Goal: Information Seeking & Learning: Learn about a topic

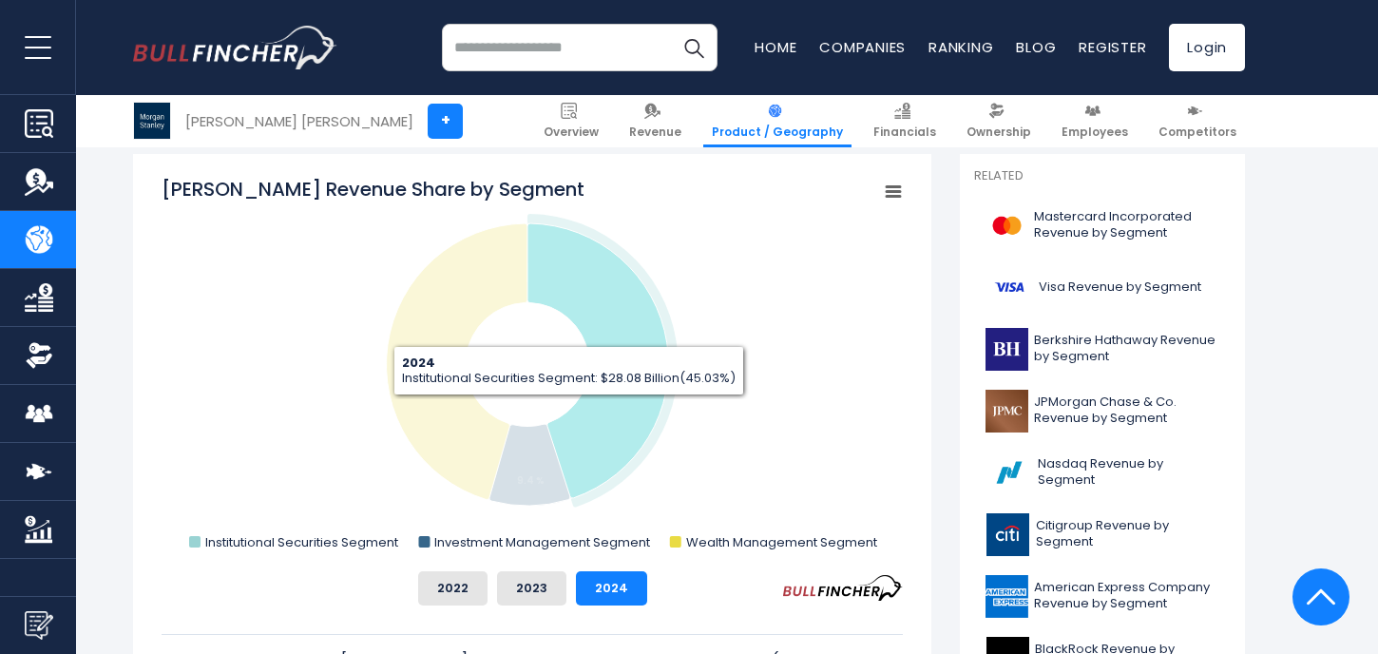
scroll to position [555, 0]
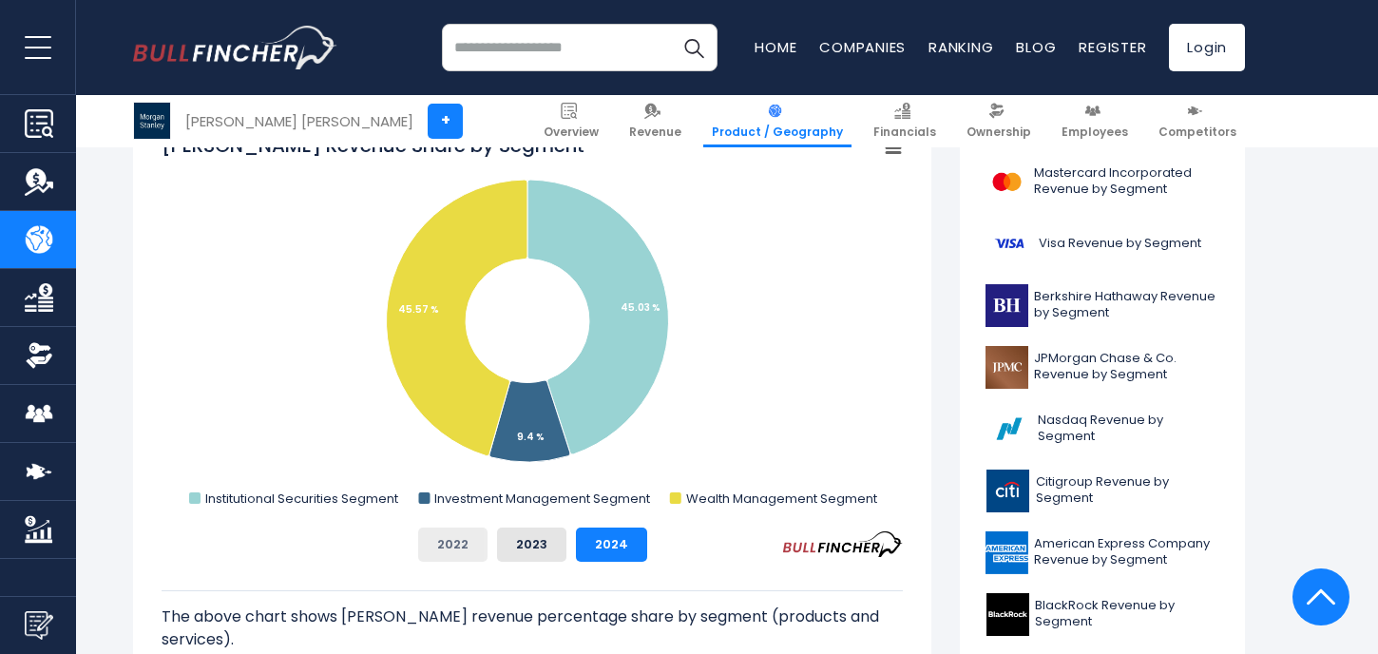
click at [457, 549] on button "2022" at bounding box center [452, 544] width 69 height 34
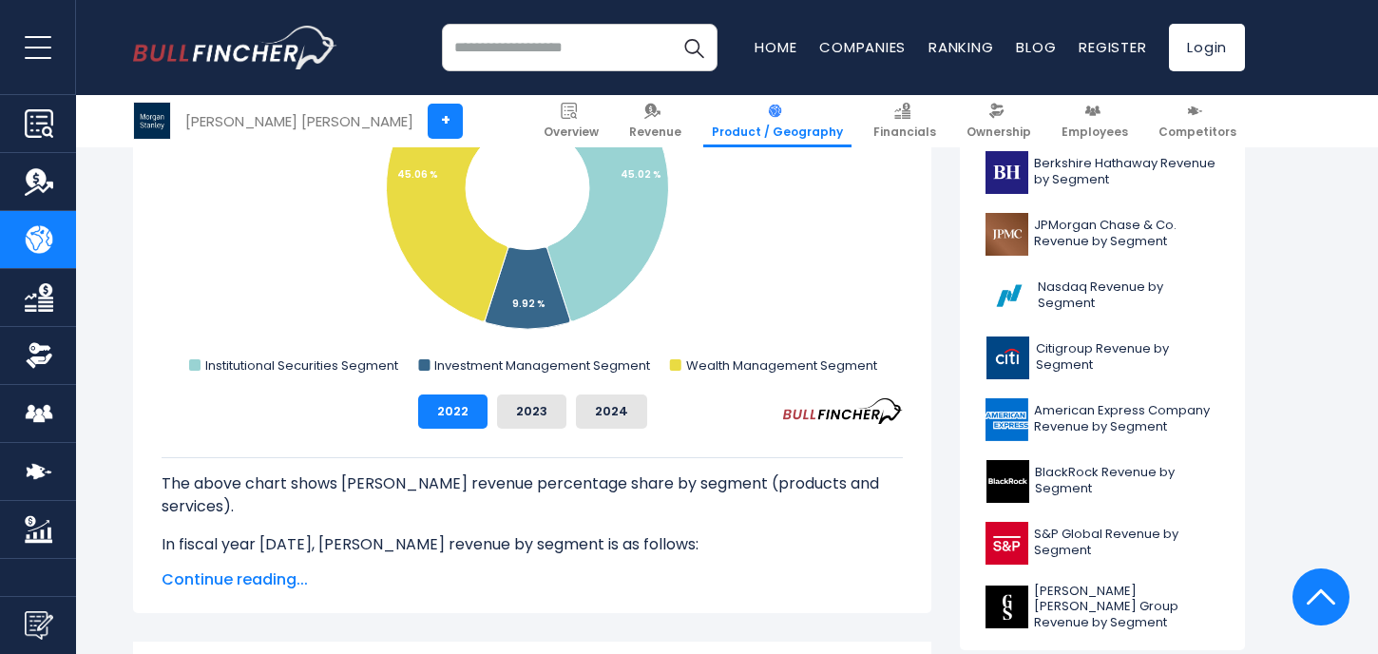
scroll to position [697, 0]
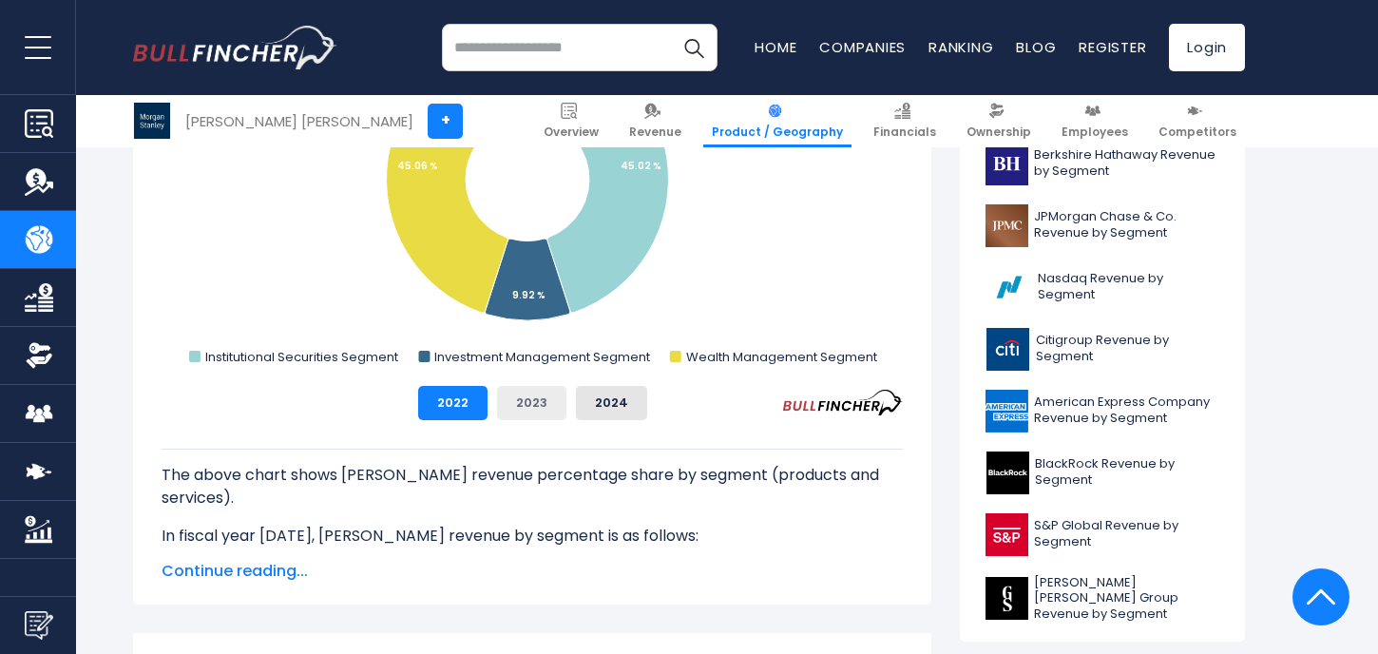
click at [529, 399] on button "2023" at bounding box center [531, 403] width 69 height 34
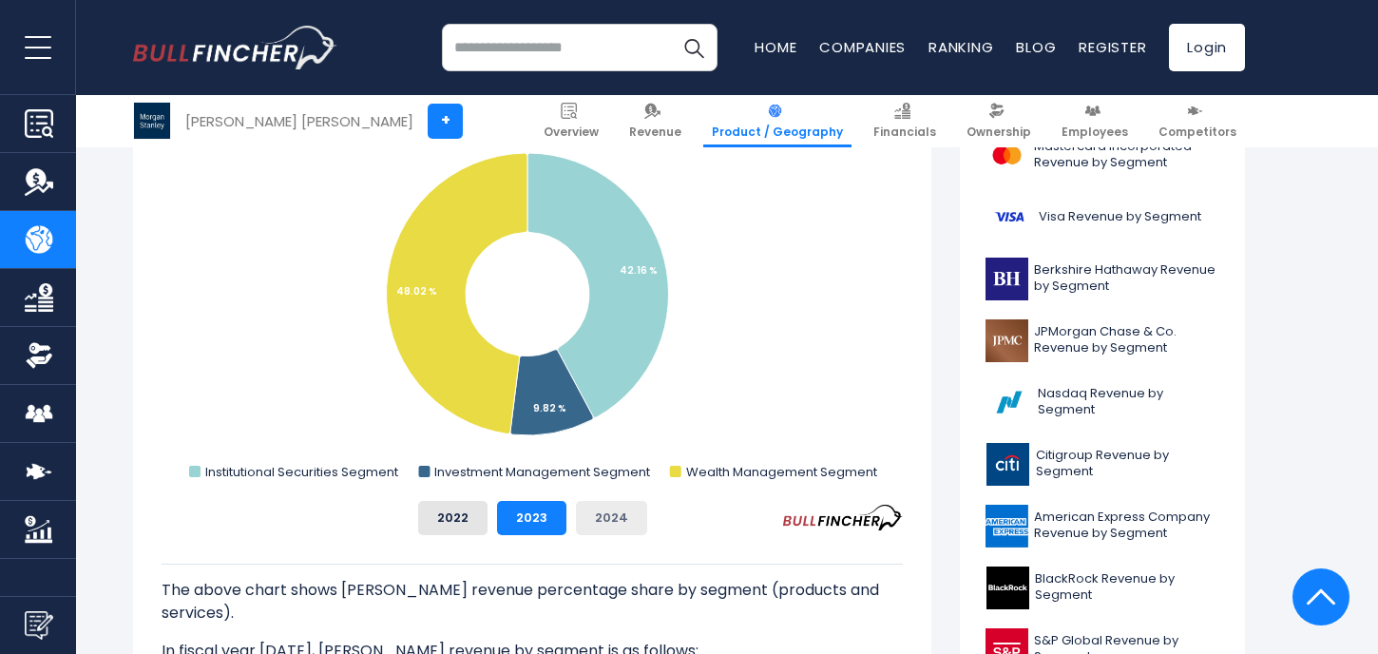
scroll to position [568, 0]
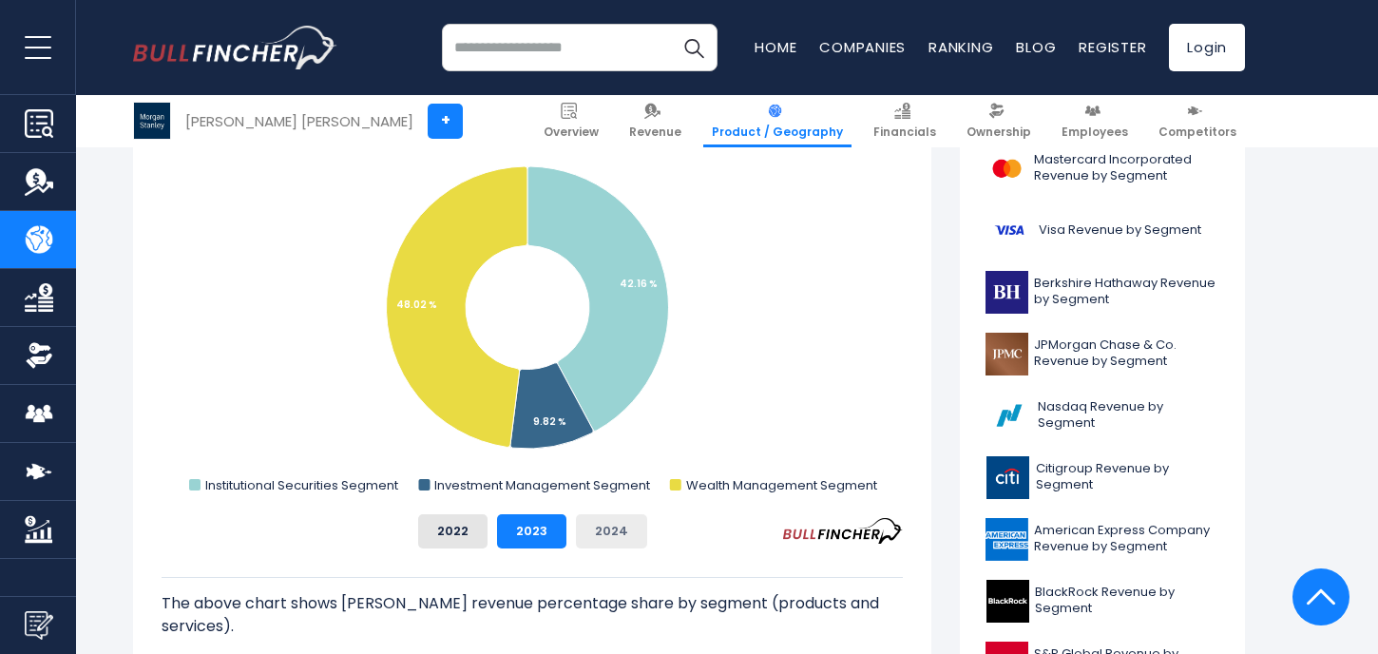
click at [604, 524] on button "2024" at bounding box center [611, 531] width 71 height 34
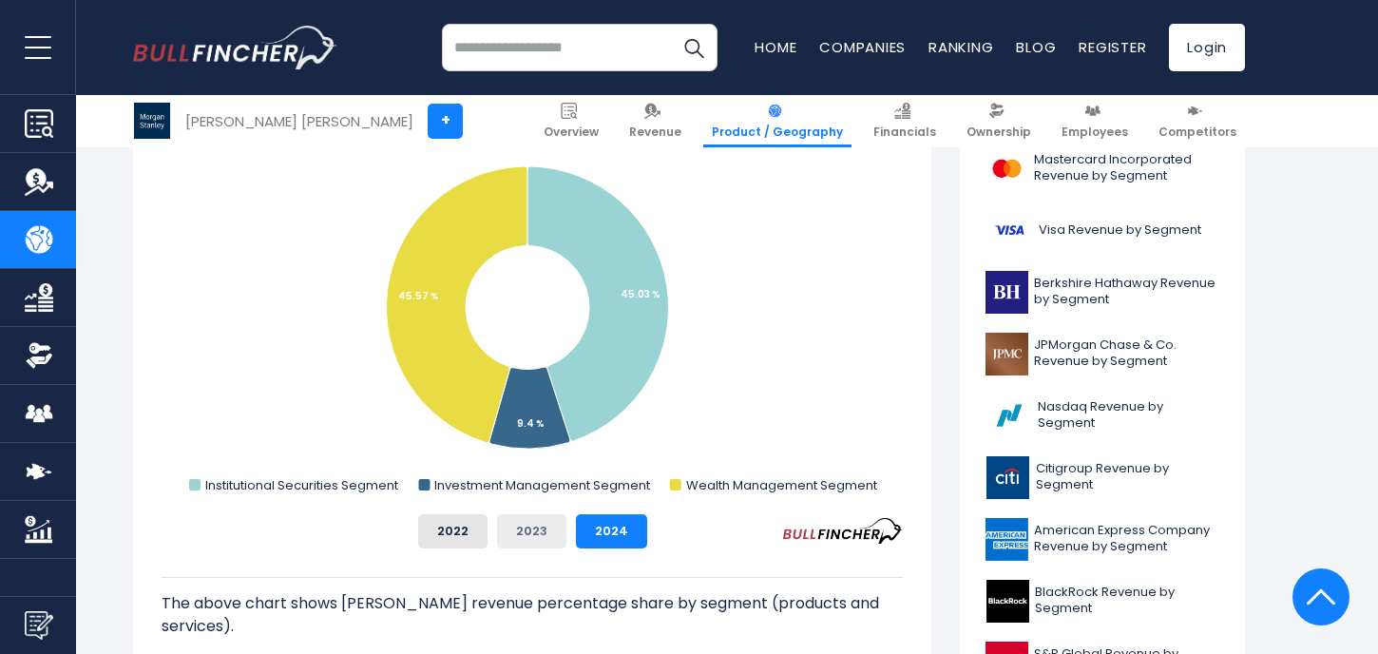
click at [522, 531] on button "2023" at bounding box center [531, 531] width 69 height 34
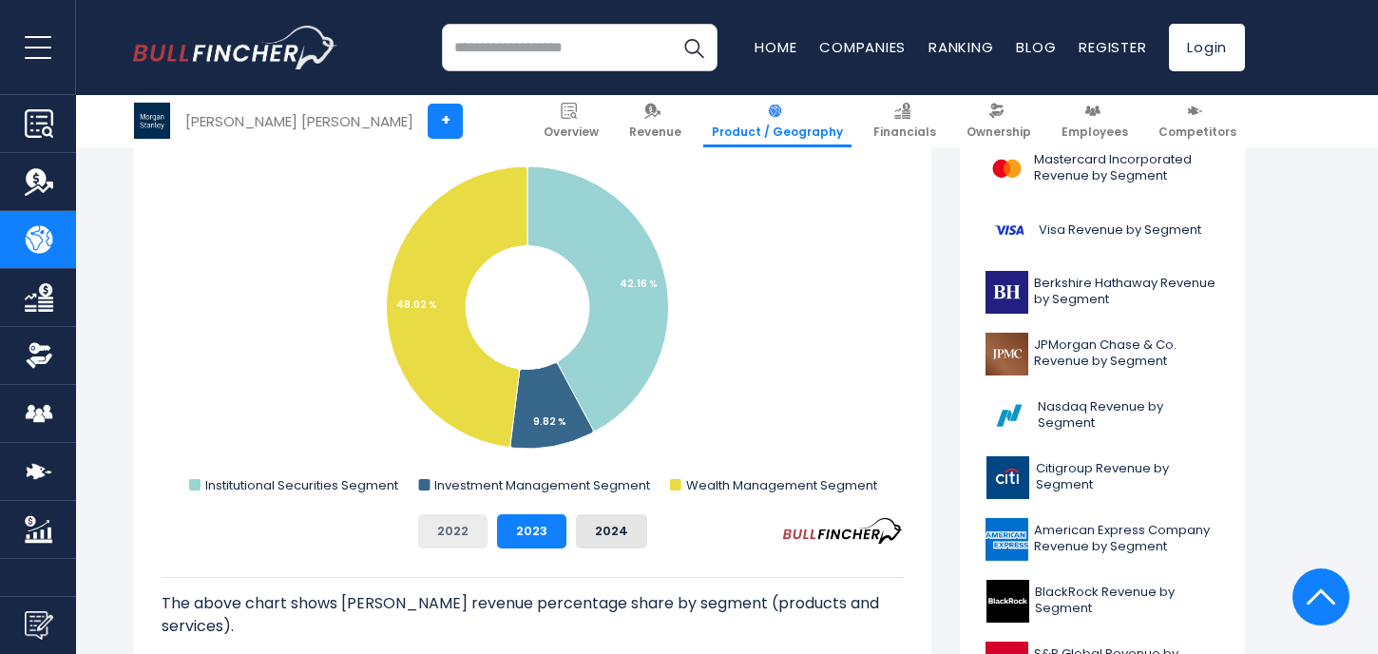
click at [449, 536] on button "2022" at bounding box center [452, 531] width 69 height 34
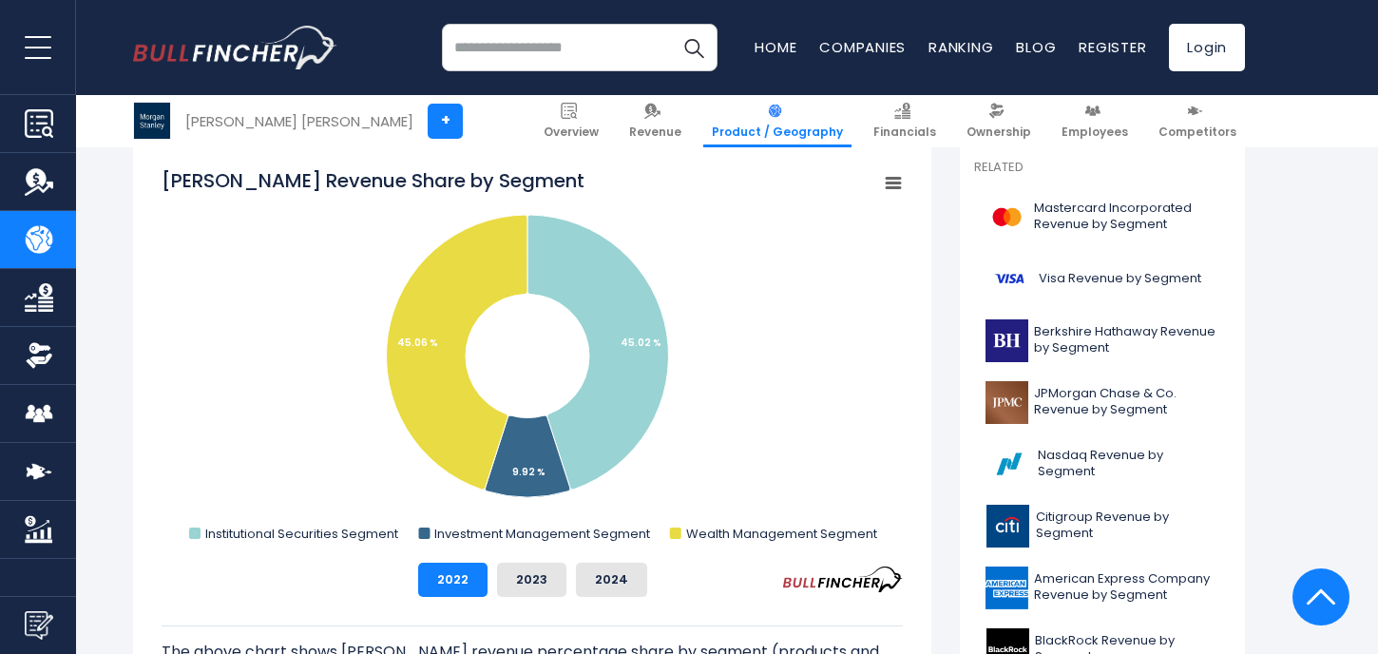
scroll to position [517, 0]
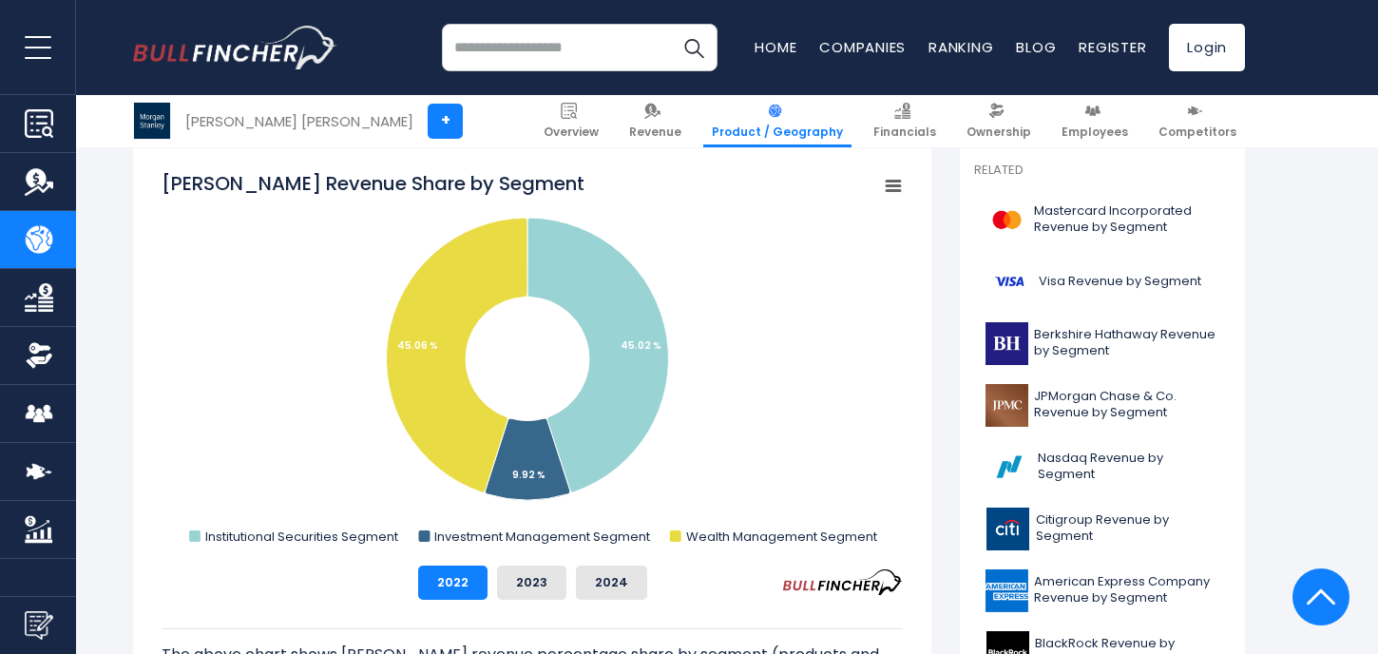
click at [894, 198] on rect "Morgan Stanley's Revenue Share by Segment" at bounding box center [893, 186] width 27 height 27
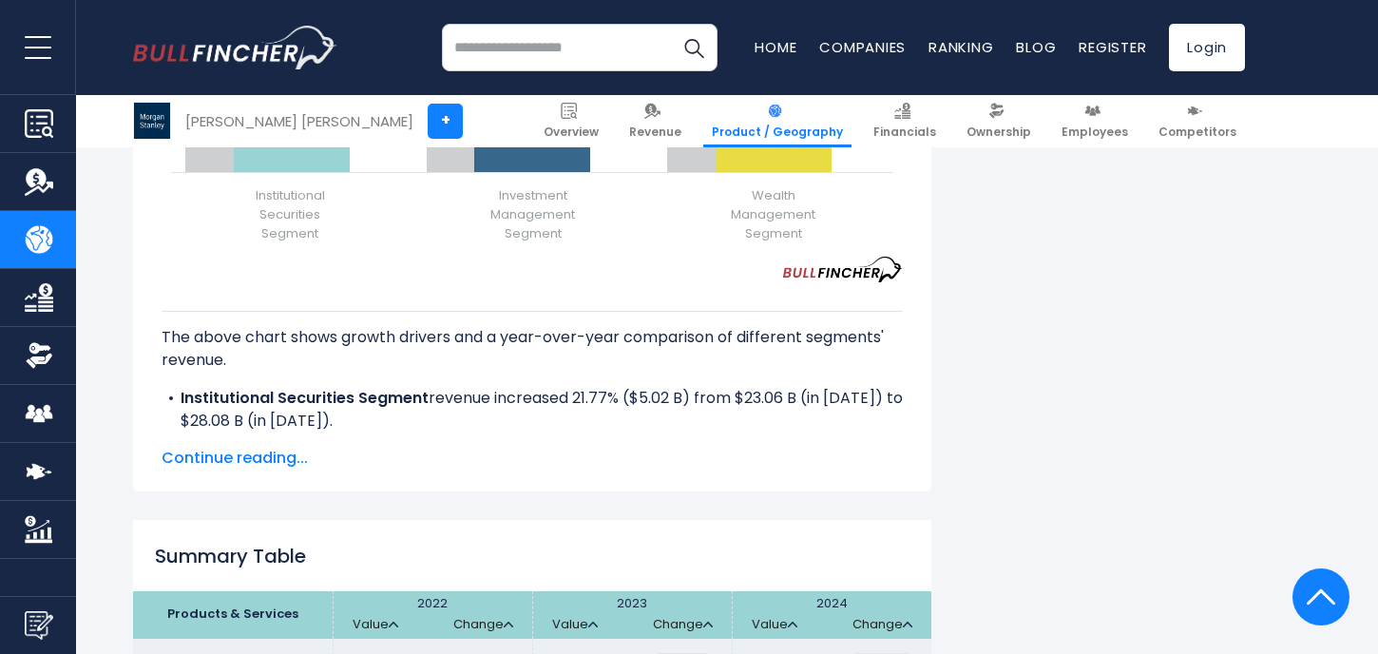
scroll to position [2577, 0]
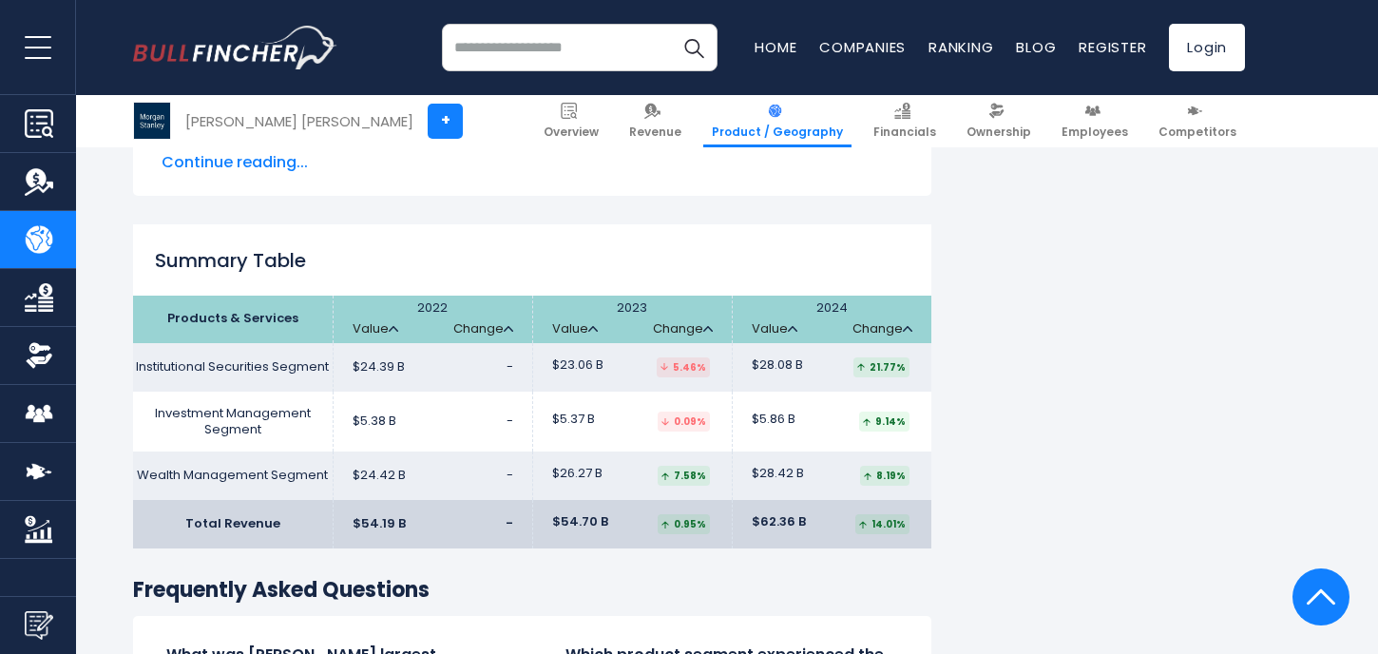
scroll to position [2914, 0]
